Goal: Information Seeking & Learning: Learn about a topic

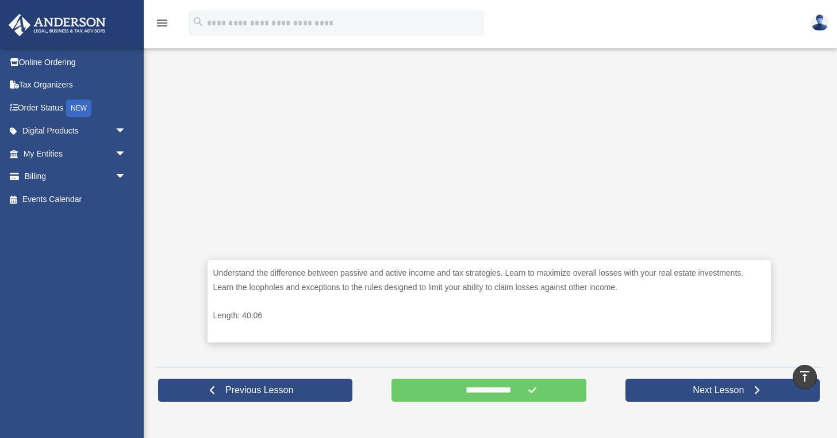
scroll to position [359, 0]
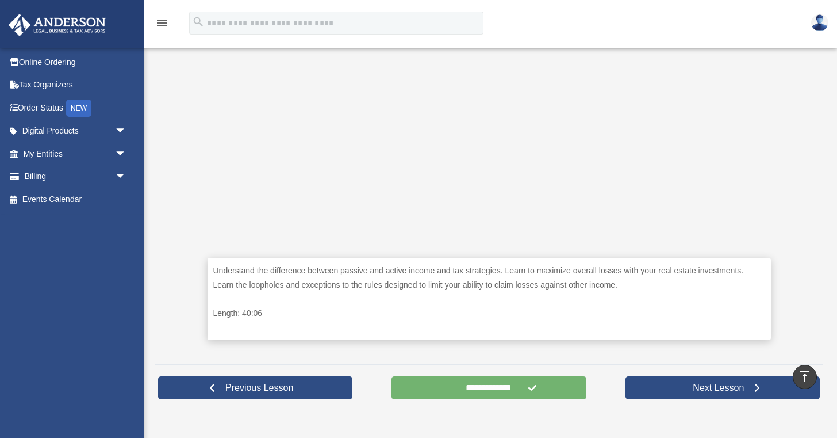
click at [477, 389] on input "**********" at bounding box center [489, 387] width 194 height 23
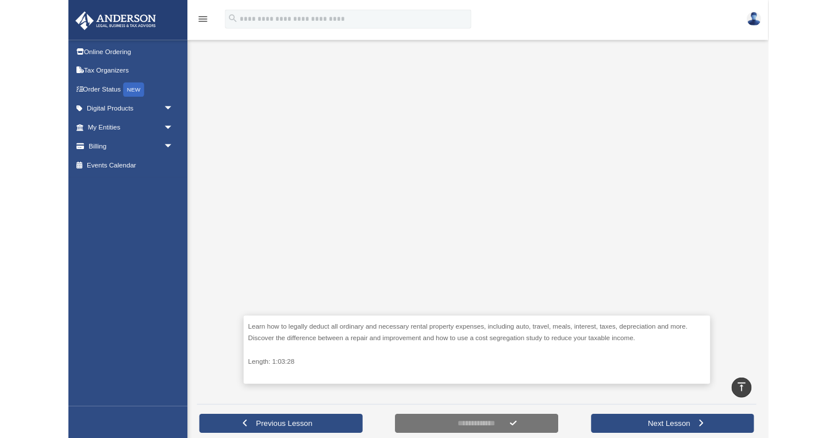
scroll to position [237, 0]
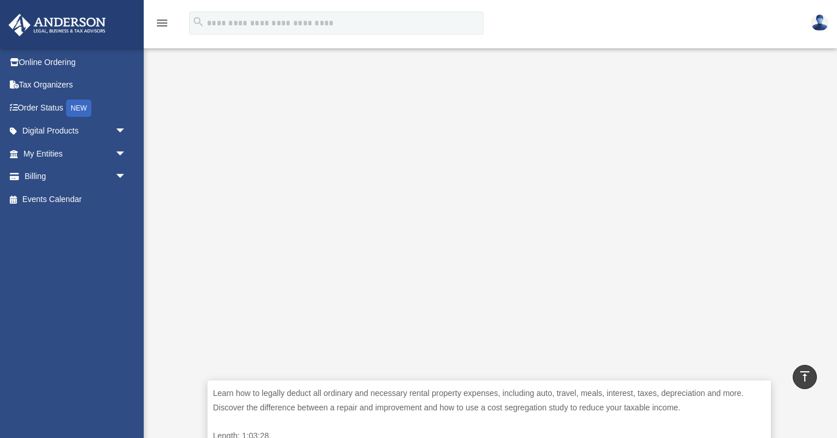
click at [165, 22] on icon "menu" at bounding box center [162, 23] width 14 height 14
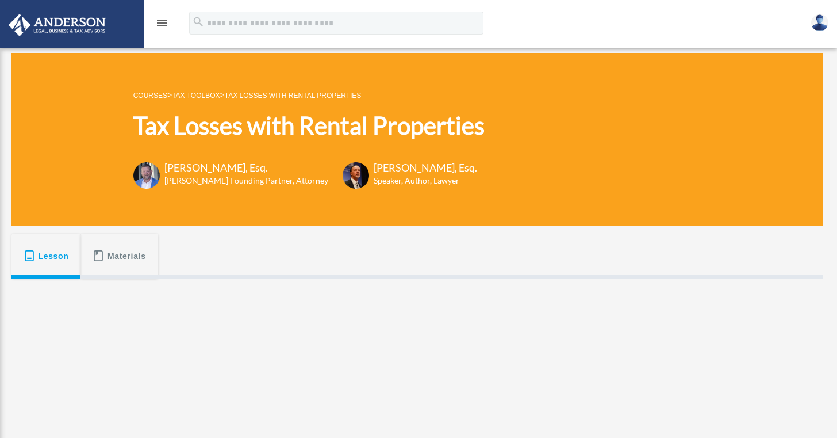
click at [49, 17] on img at bounding box center [57, 25] width 104 height 22
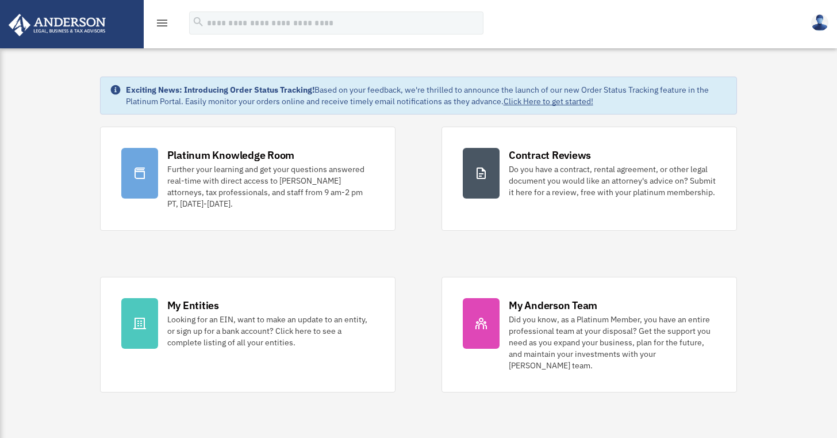
click at [163, 22] on icon "menu" at bounding box center [162, 23] width 14 height 14
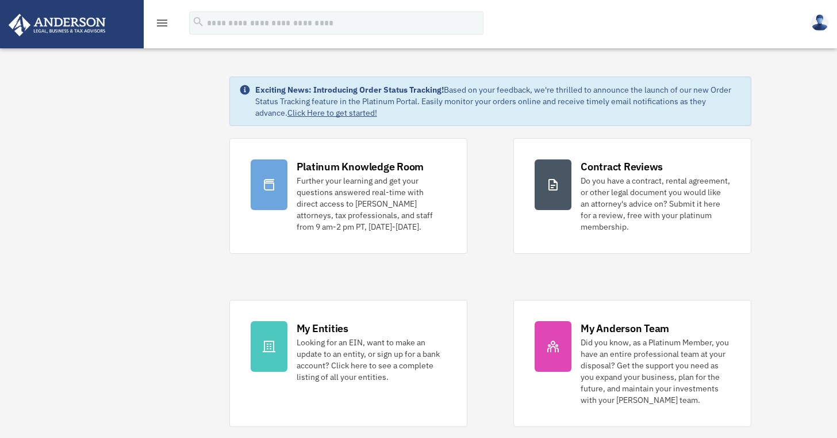
click at [163, 22] on icon "menu" at bounding box center [162, 23] width 14 height 14
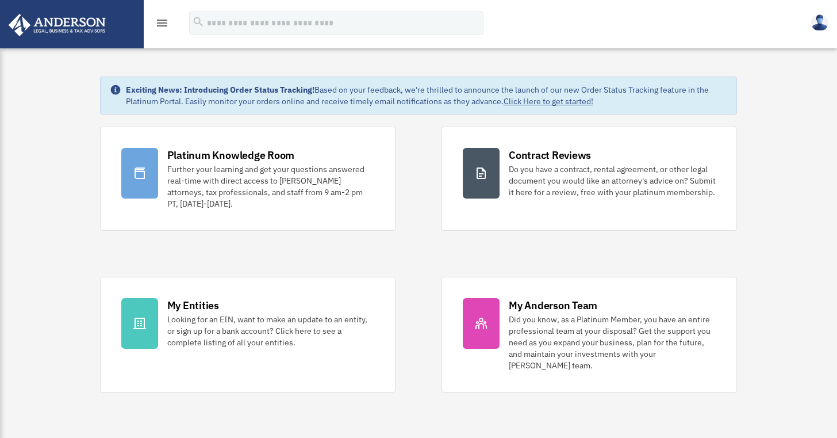
click at [163, 22] on icon "menu" at bounding box center [162, 23] width 14 height 14
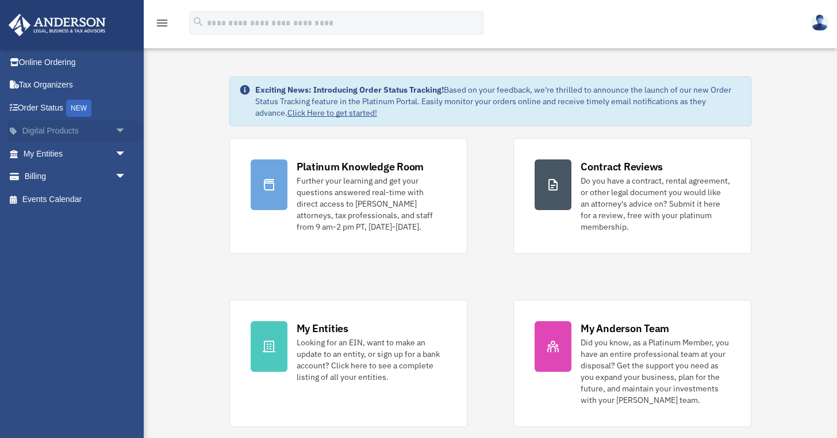
click at [75, 130] on link "Digital Products arrow_drop_down" at bounding box center [76, 131] width 136 height 23
click at [121, 132] on span "arrow_drop_down" at bounding box center [126, 132] width 23 height 24
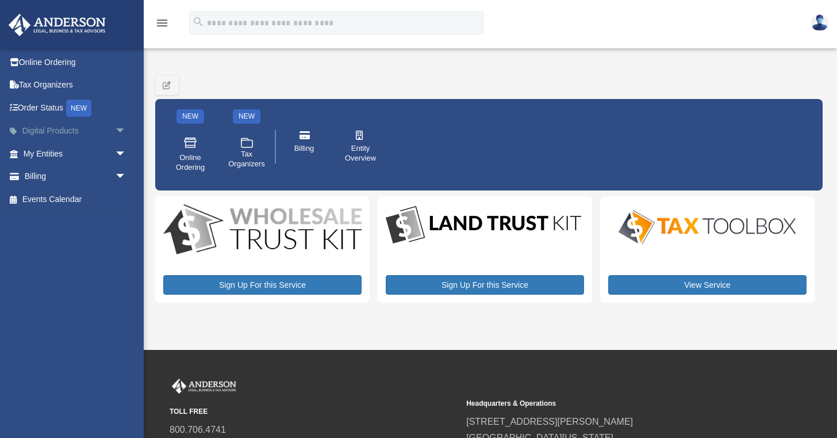
click at [121, 132] on span "arrow_drop_down" at bounding box center [126, 132] width 23 height 24
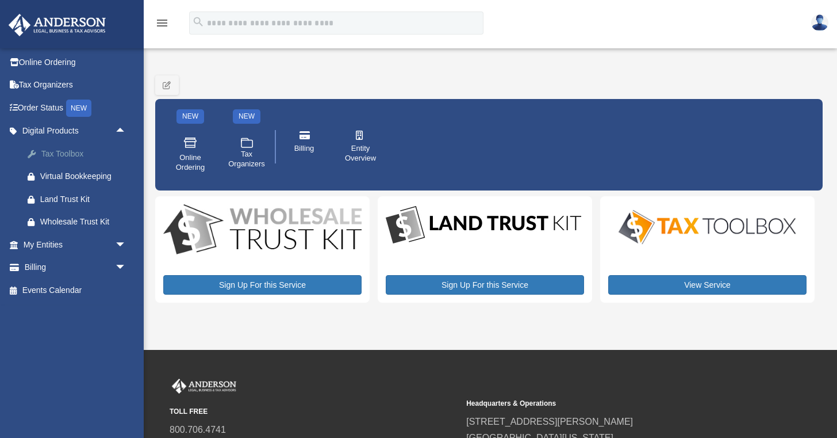
click at [78, 149] on div "Tax Toolbox" at bounding box center [84, 154] width 89 height 14
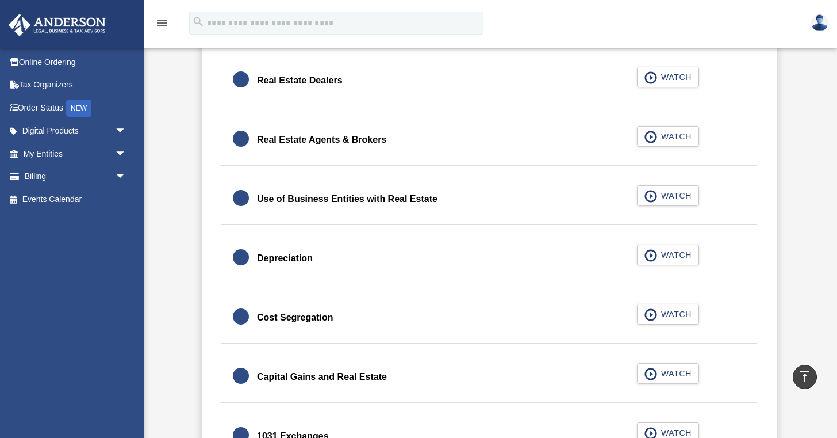
scroll to position [1021, 0]
